Goal: Navigation & Orientation: Find specific page/section

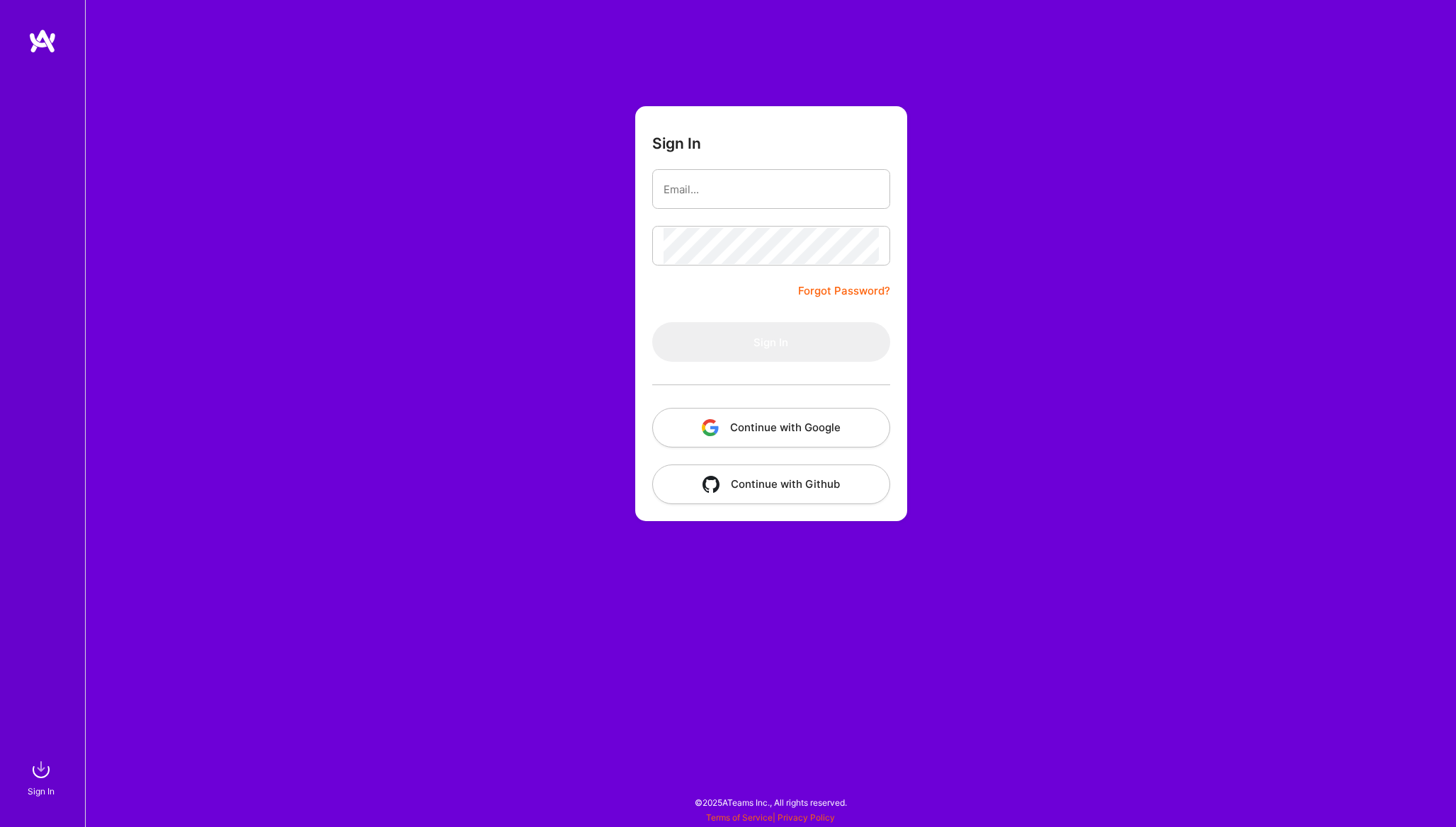
type input "[PERSON_NAME][EMAIL_ADDRESS][PERSON_NAME][DOMAIN_NAME]"
click at [767, 190] on input "[PERSON_NAME][EMAIL_ADDRESS][PERSON_NAME][DOMAIN_NAME]" at bounding box center [771, 189] width 215 height 36
click at [731, 345] on button "Sign In" at bounding box center [772, 342] width 238 height 40
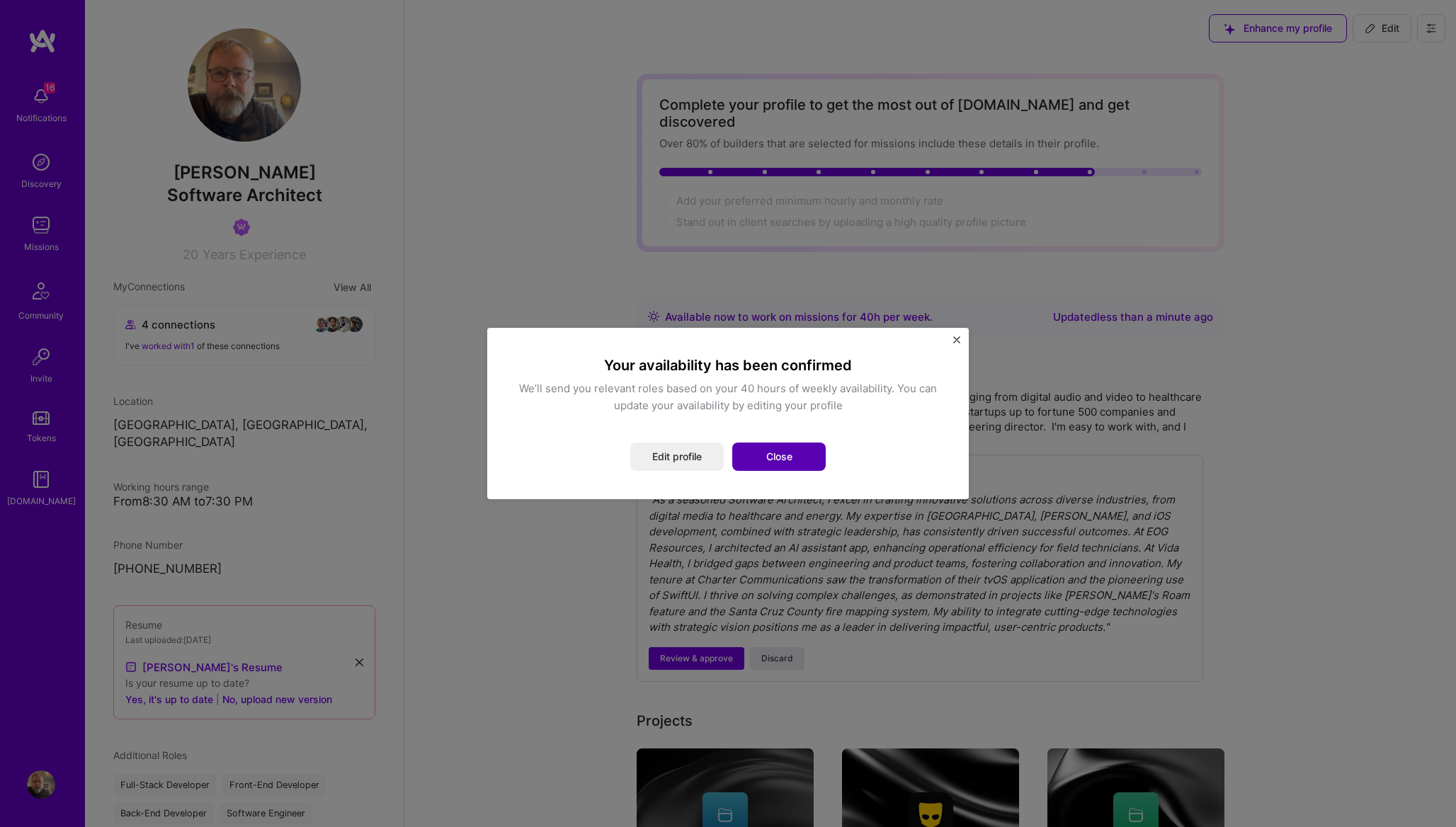
click at [777, 458] on button "Close" at bounding box center [779, 457] width 94 height 28
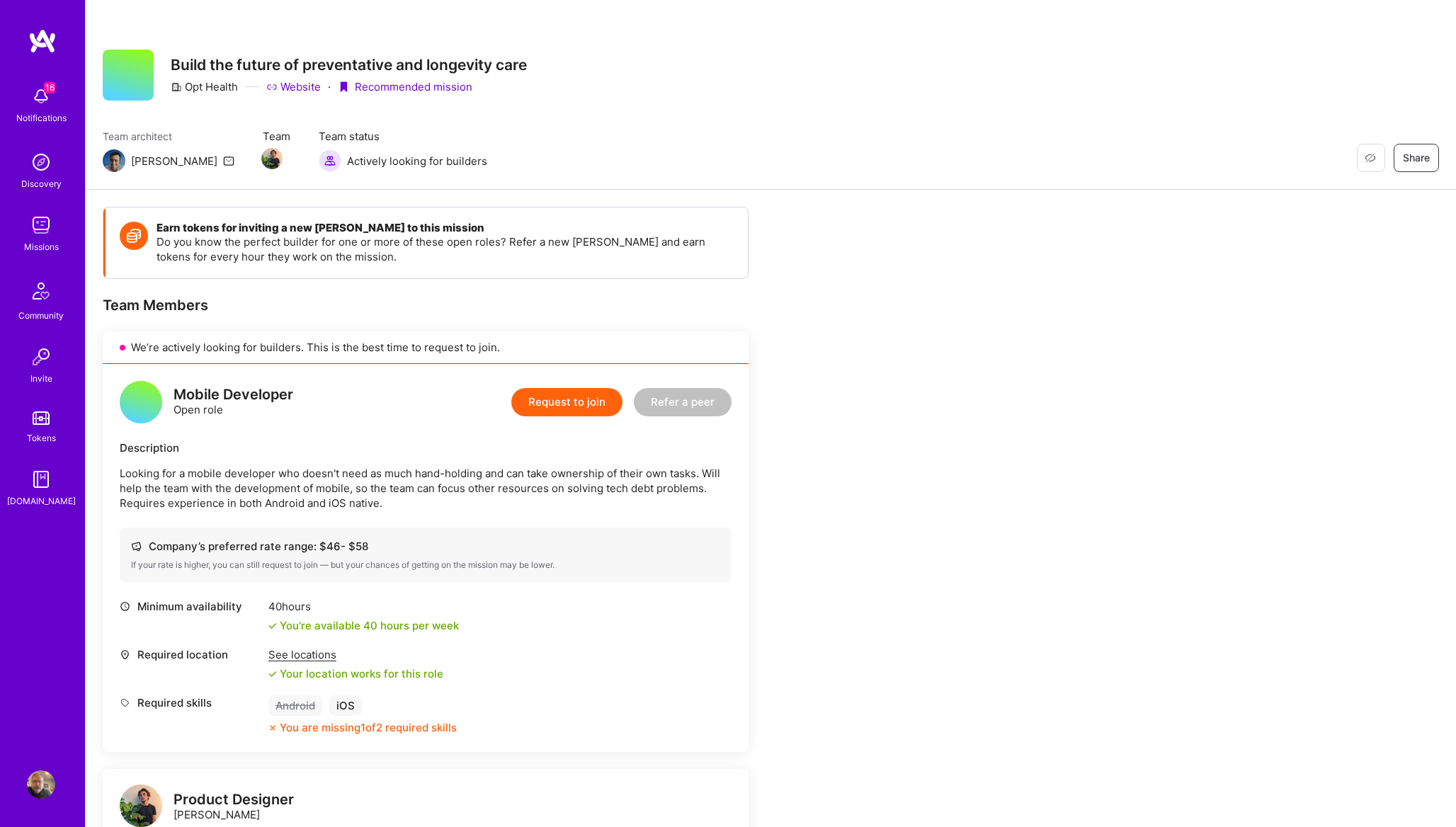
click at [46, 42] on img at bounding box center [42, 41] width 28 height 25
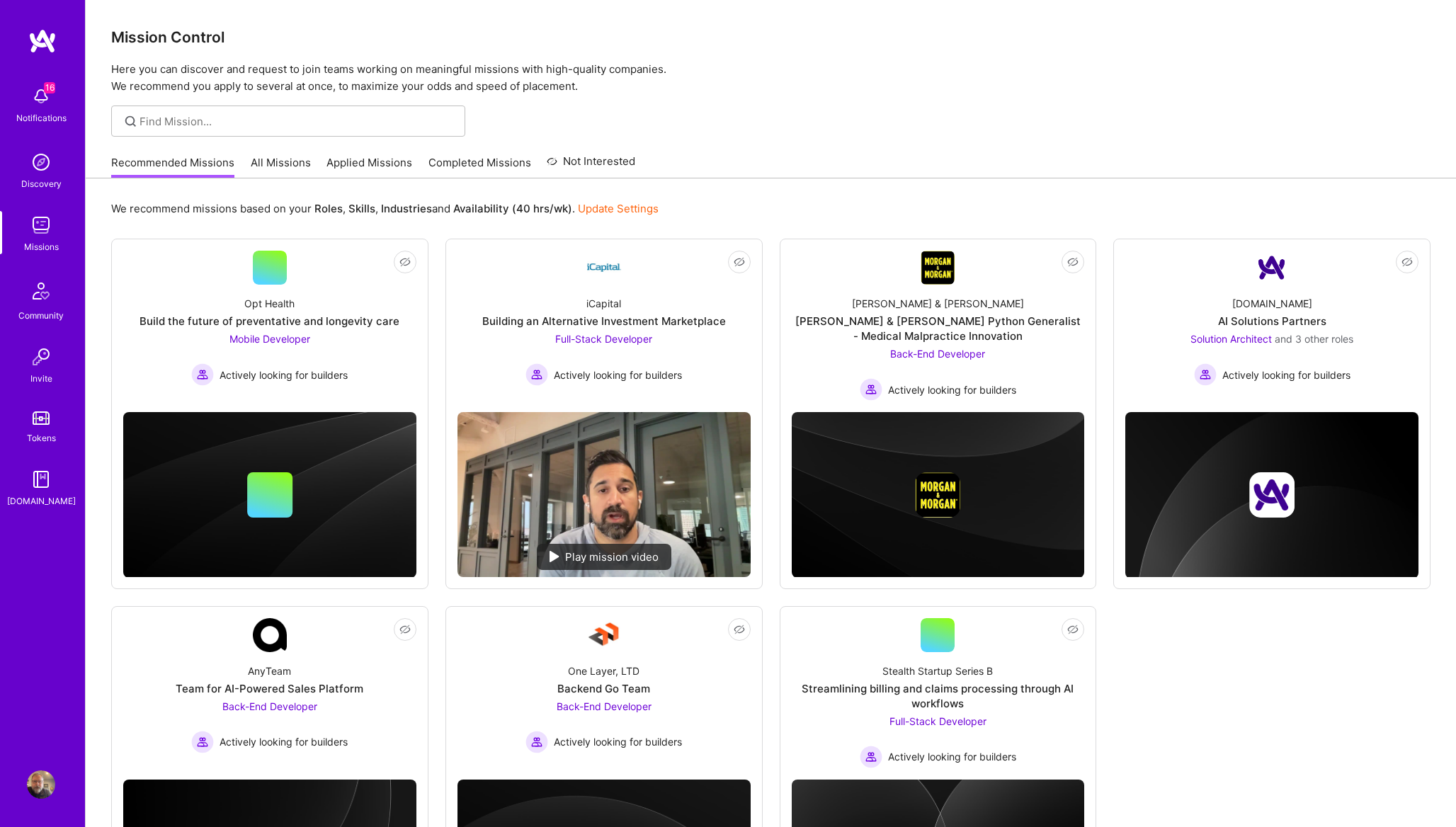
click at [35, 43] on img at bounding box center [42, 41] width 28 height 25
